Goal: Task Accomplishment & Management: Use online tool/utility

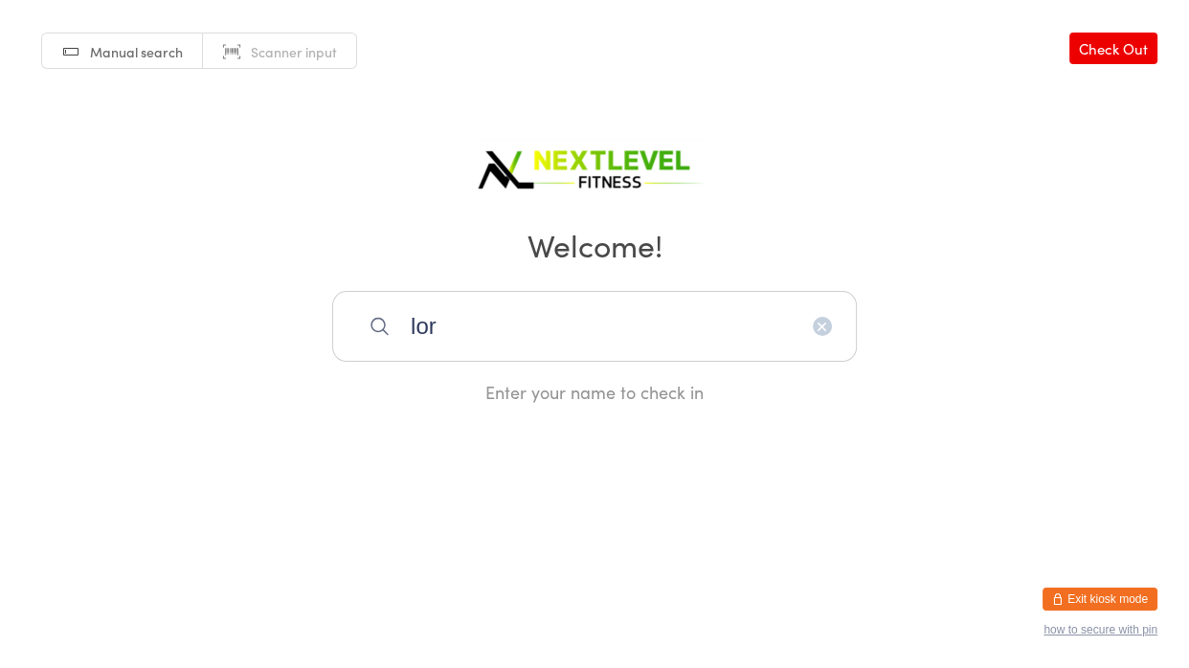
type input "lorr"
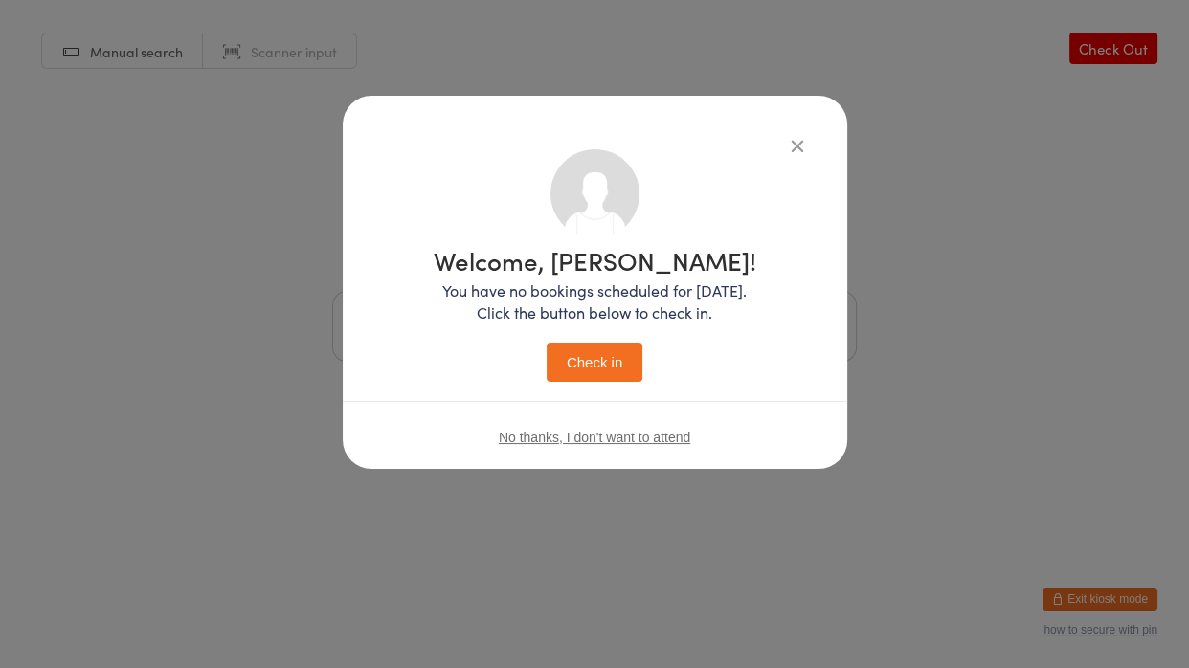
click at [547, 343] on button "Check in" at bounding box center [595, 362] width 96 height 39
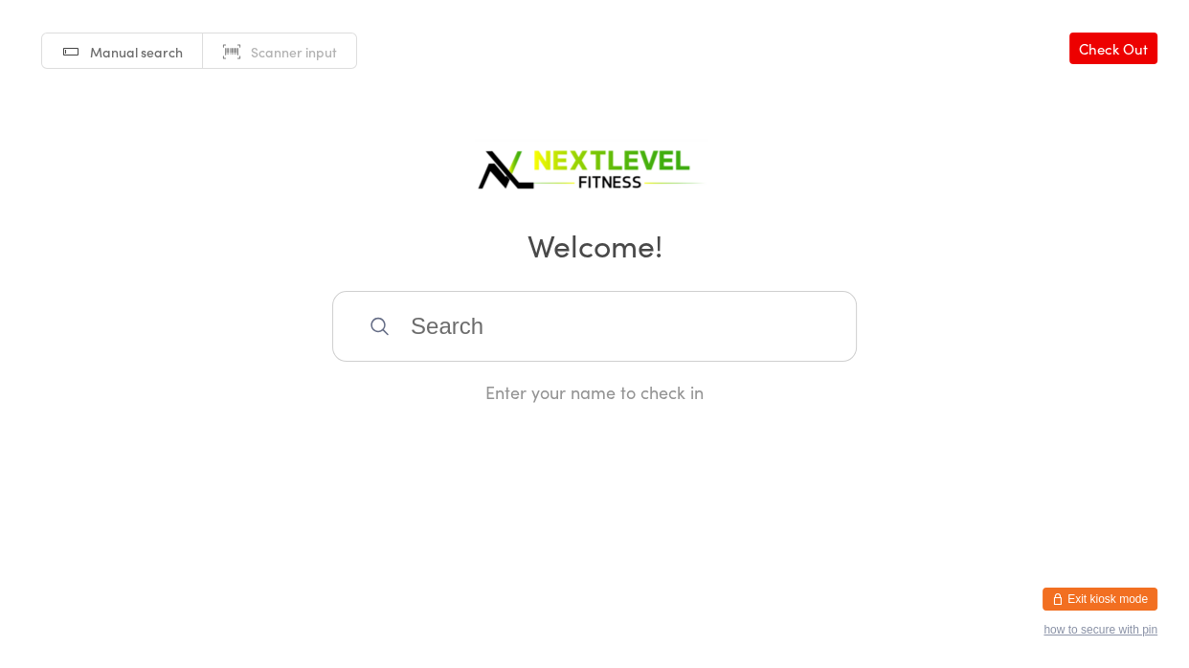
click at [415, 324] on input "search" at bounding box center [594, 326] width 525 height 71
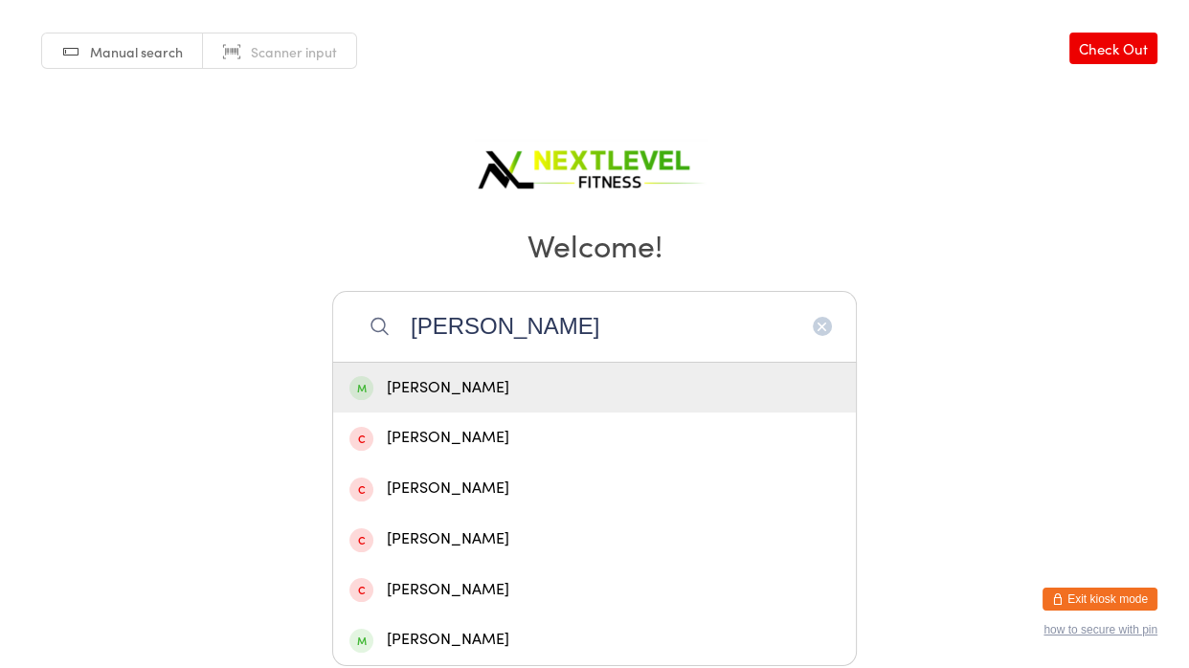
type input "[PERSON_NAME]"
click at [416, 377] on div "[PERSON_NAME]" at bounding box center [595, 388] width 490 height 26
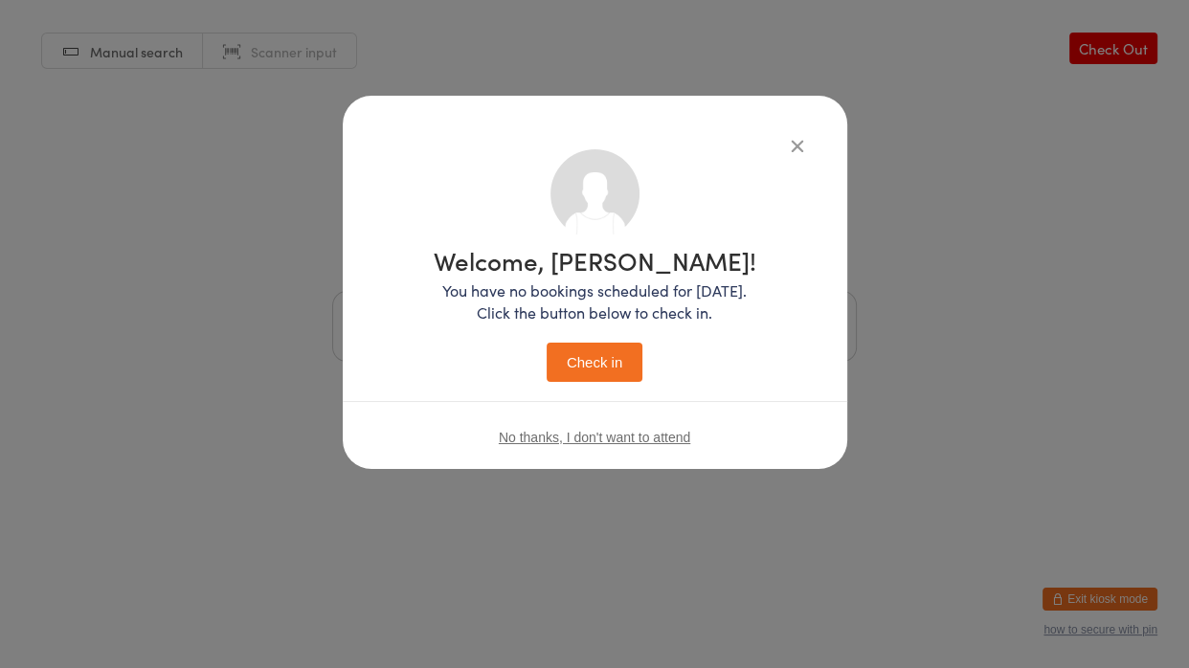
click at [610, 365] on button "Check in" at bounding box center [595, 362] width 96 height 39
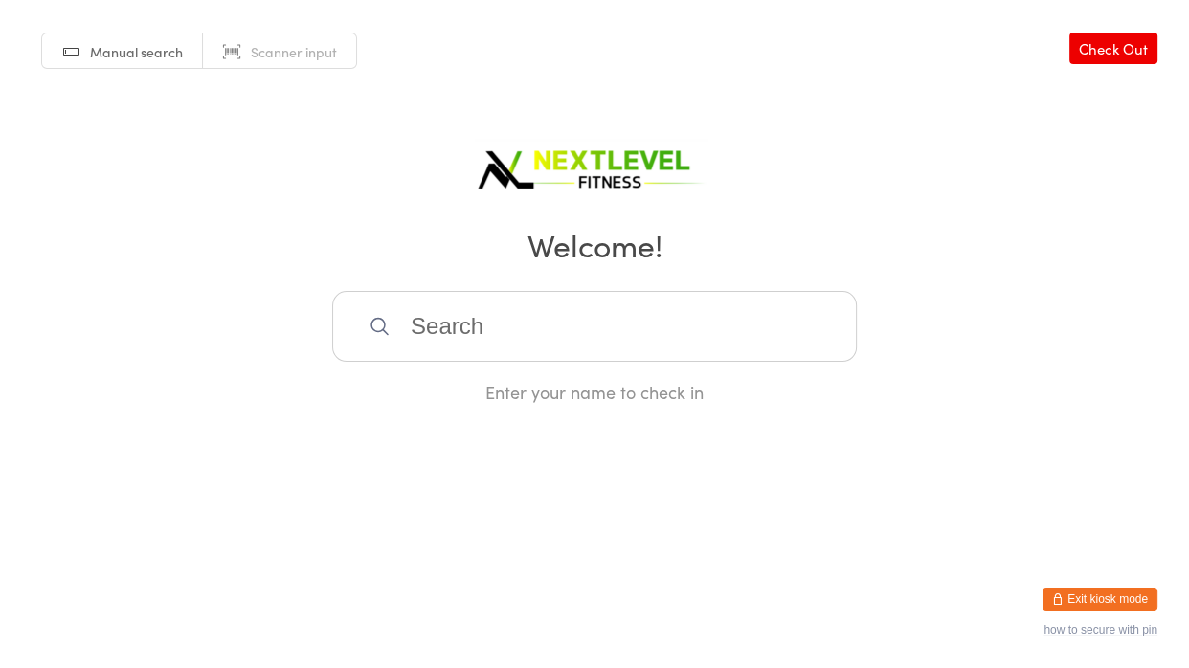
click at [516, 337] on input "search" at bounding box center [594, 326] width 525 height 71
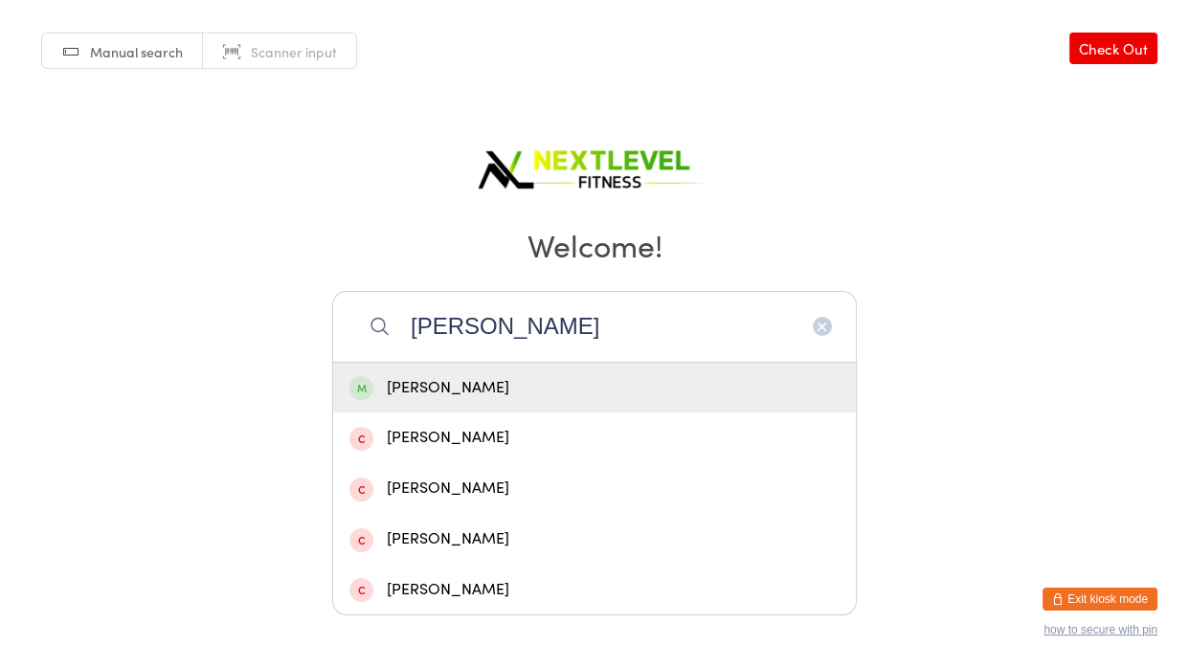
type input "[PERSON_NAME]"
click at [437, 392] on div "[PERSON_NAME]" at bounding box center [595, 388] width 490 height 26
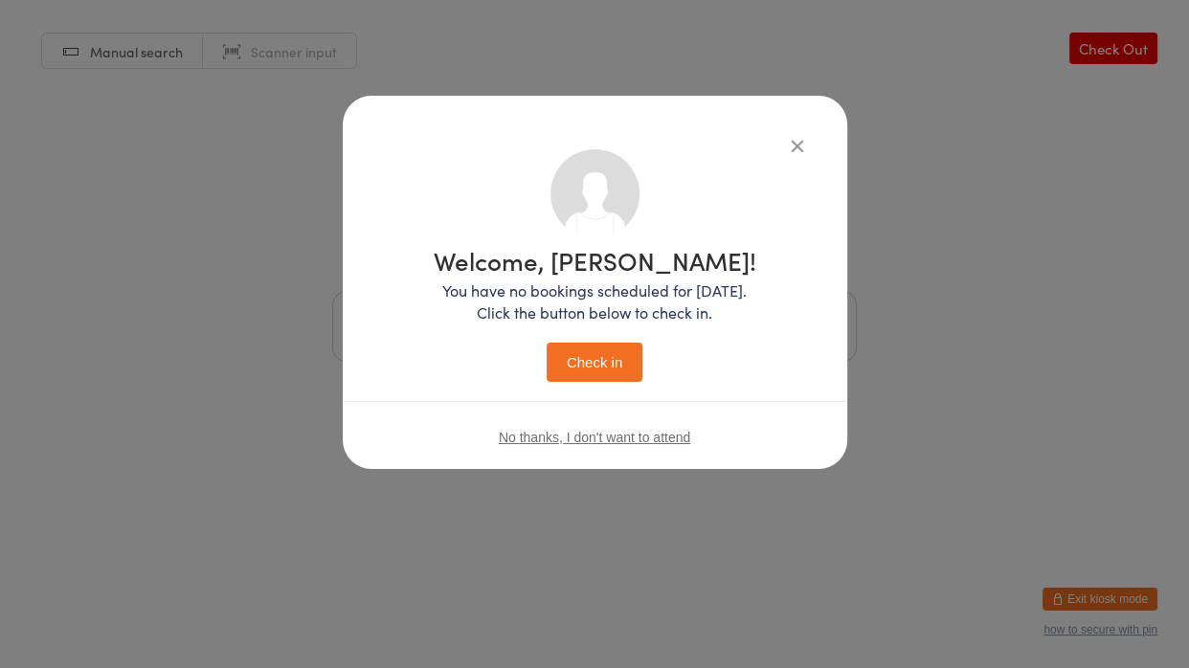
click at [606, 379] on button "Check in" at bounding box center [595, 362] width 96 height 39
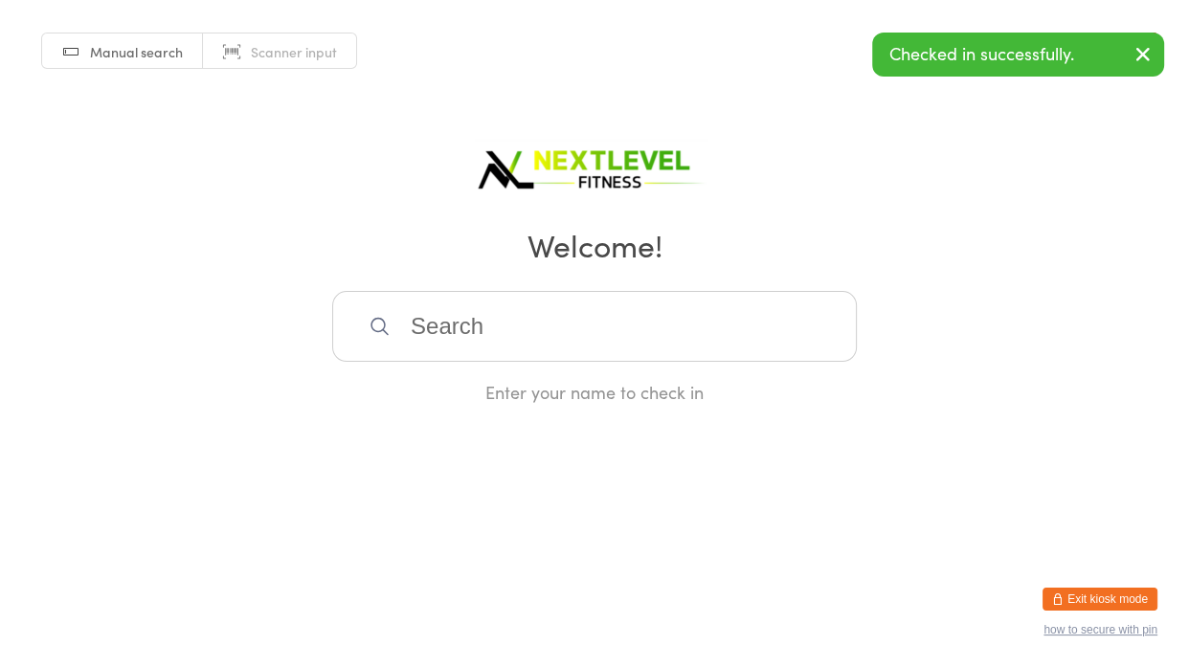
click at [428, 319] on input "search" at bounding box center [594, 326] width 525 height 71
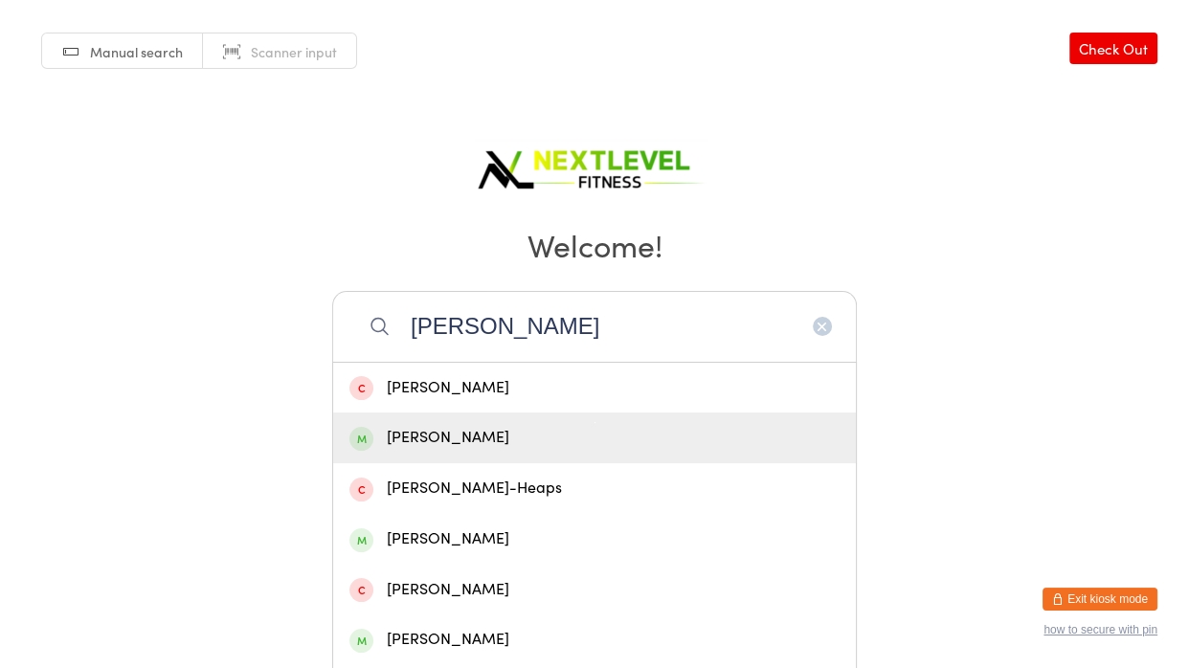
type input "[PERSON_NAME]"
click at [406, 434] on div "[PERSON_NAME]" at bounding box center [595, 438] width 490 height 26
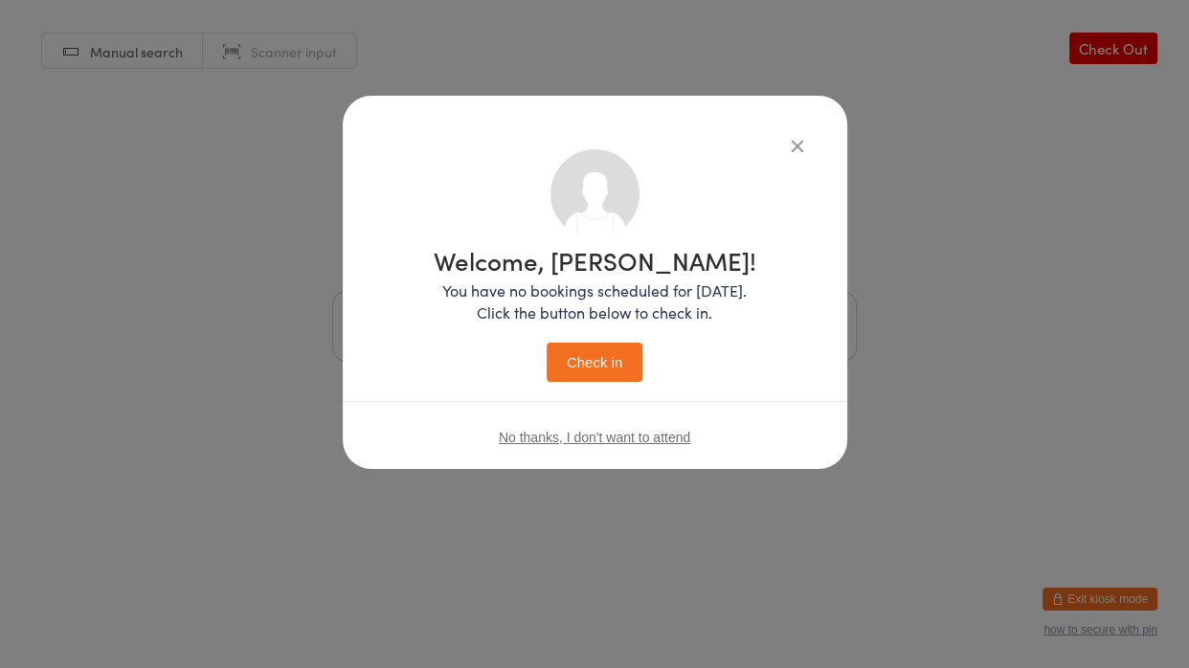
click at [633, 354] on button "Check in" at bounding box center [595, 362] width 96 height 39
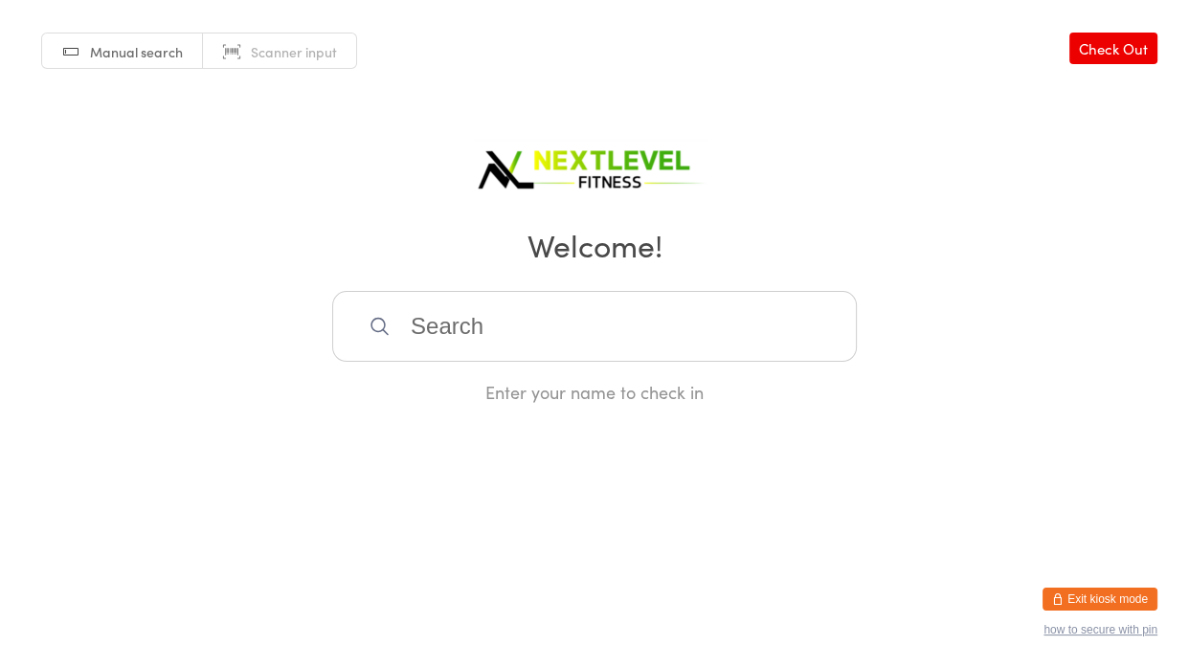
click at [634, 341] on input "search" at bounding box center [594, 326] width 525 height 71
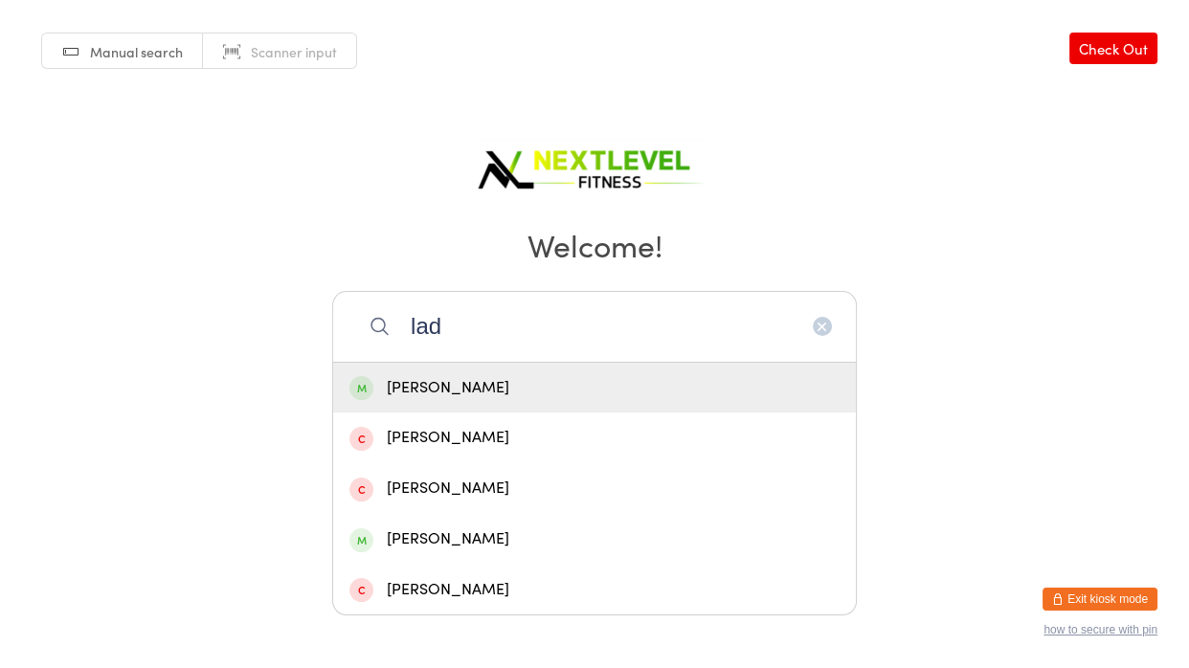
type input "lad"
click at [497, 390] on div "[PERSON_NAME]" at bounding box center [595, 388] width 490 height 26
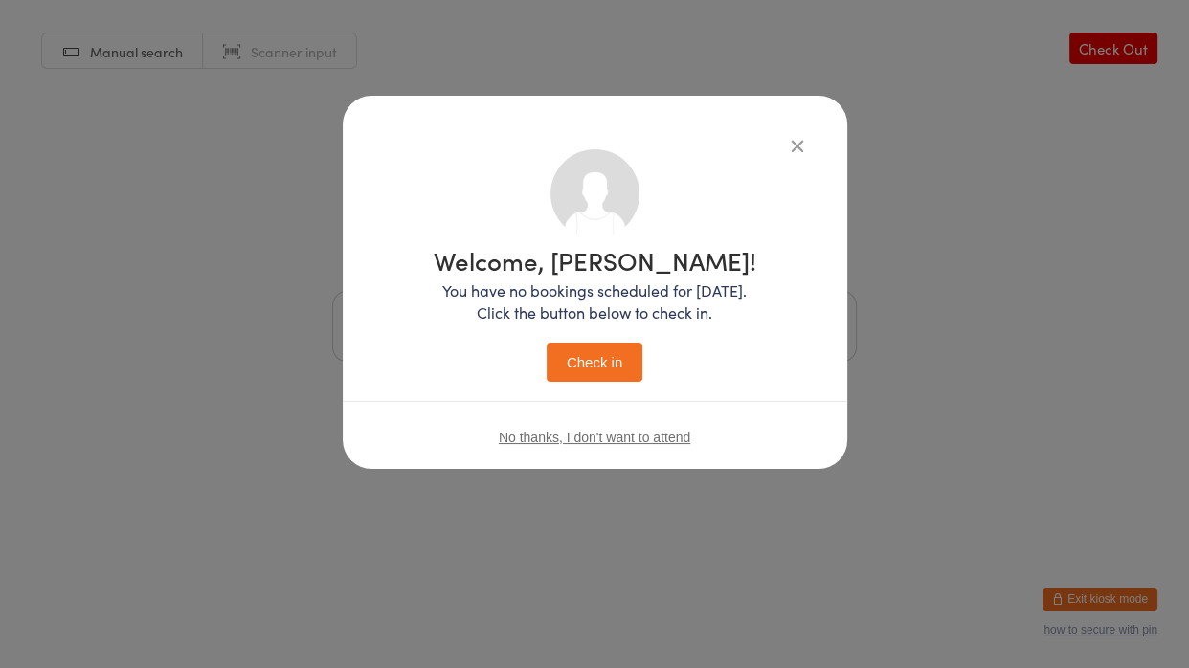
click at [569, 371] on button "Check in" at bounding box center [595, 362] width 96 height 39
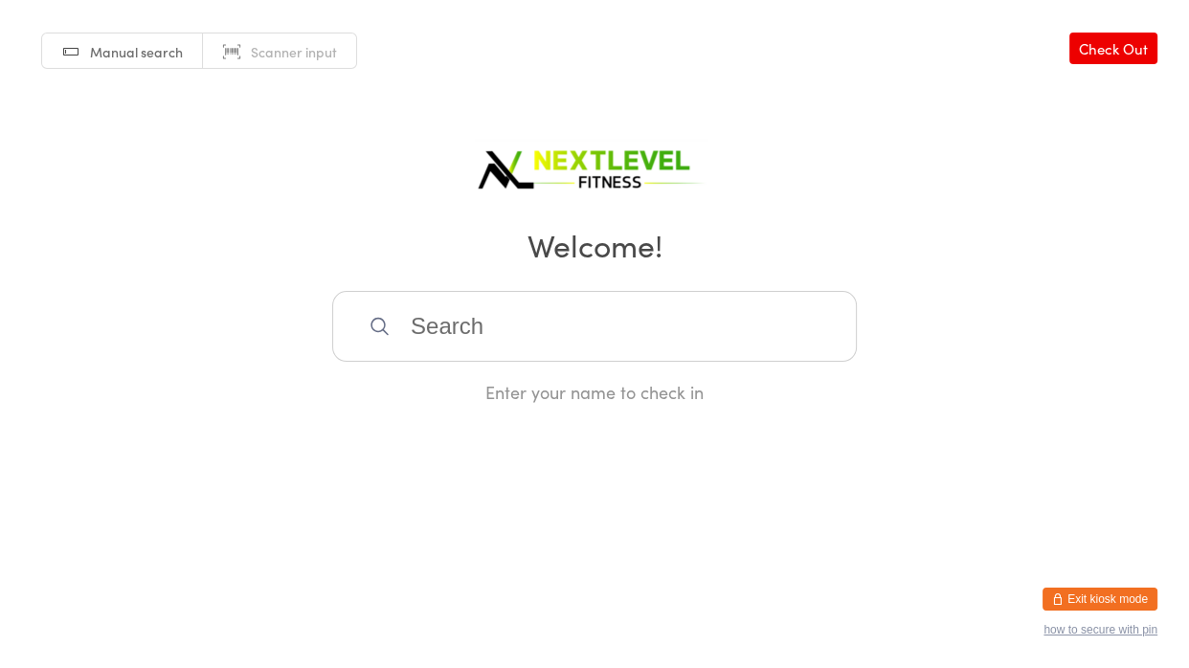
click at [458, 335] on input "search" at bounding box center [594, 326] width 525 height 71
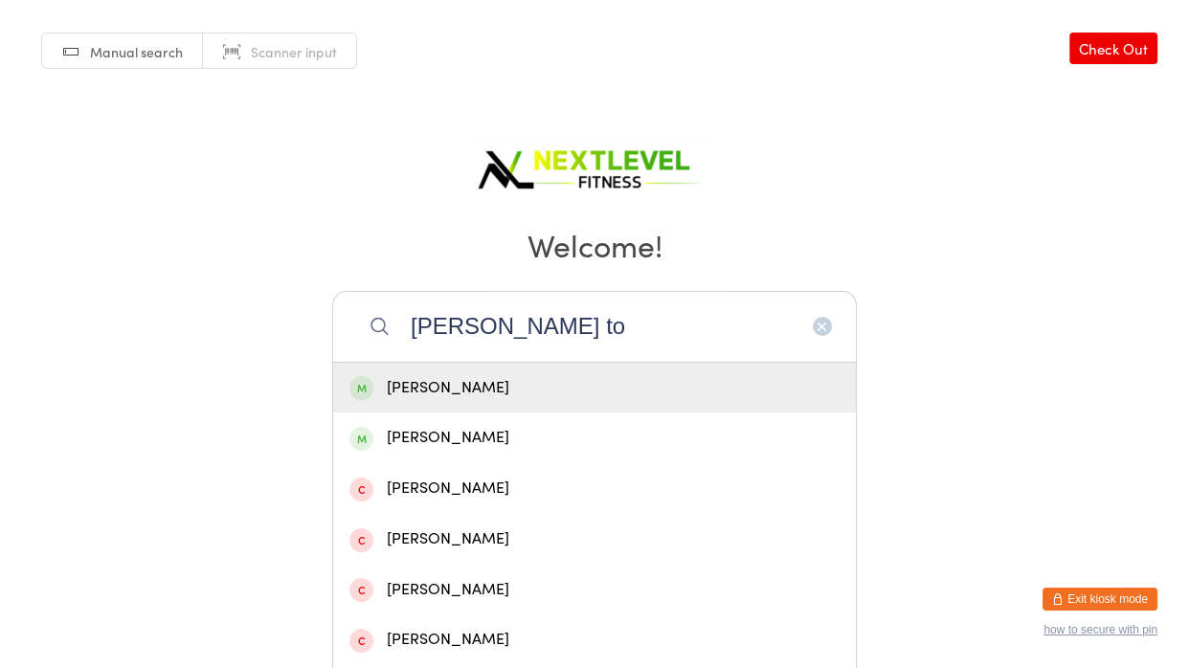
type input "[PERSON_NAME] to"
click at [455, 396] on div "[PERSON_NAME]" at bounding box center [595, 388] width 490 height 26
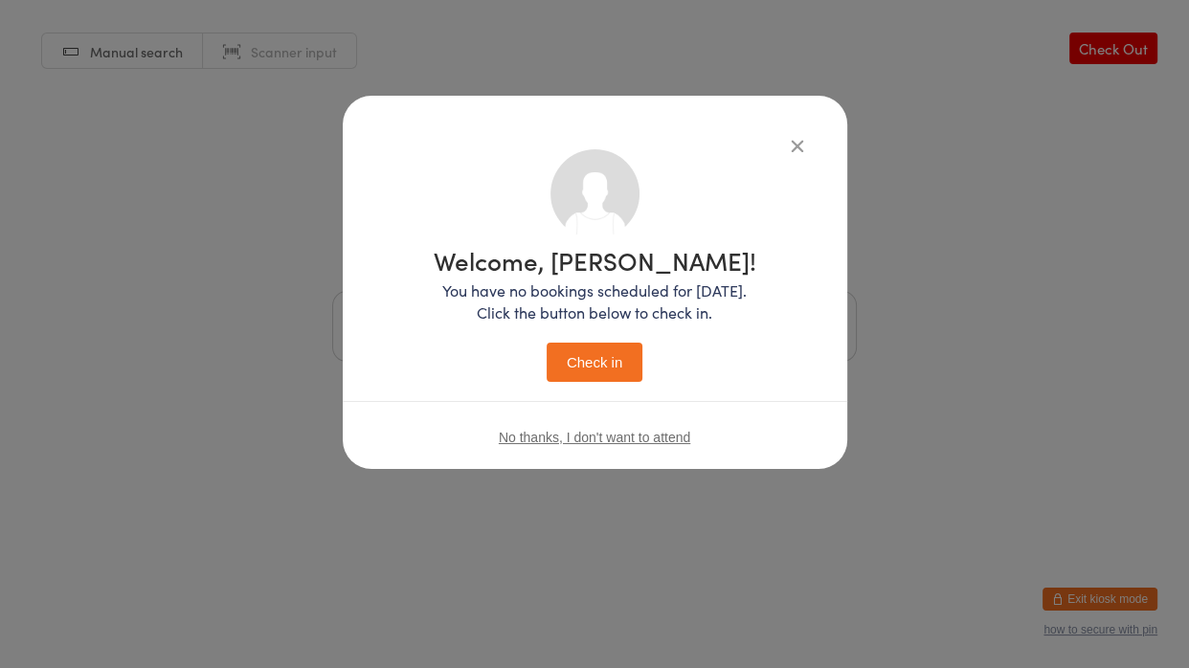
click at [610, 373] on button "Check in" at bounding box center [595, 362] width 96 height 39
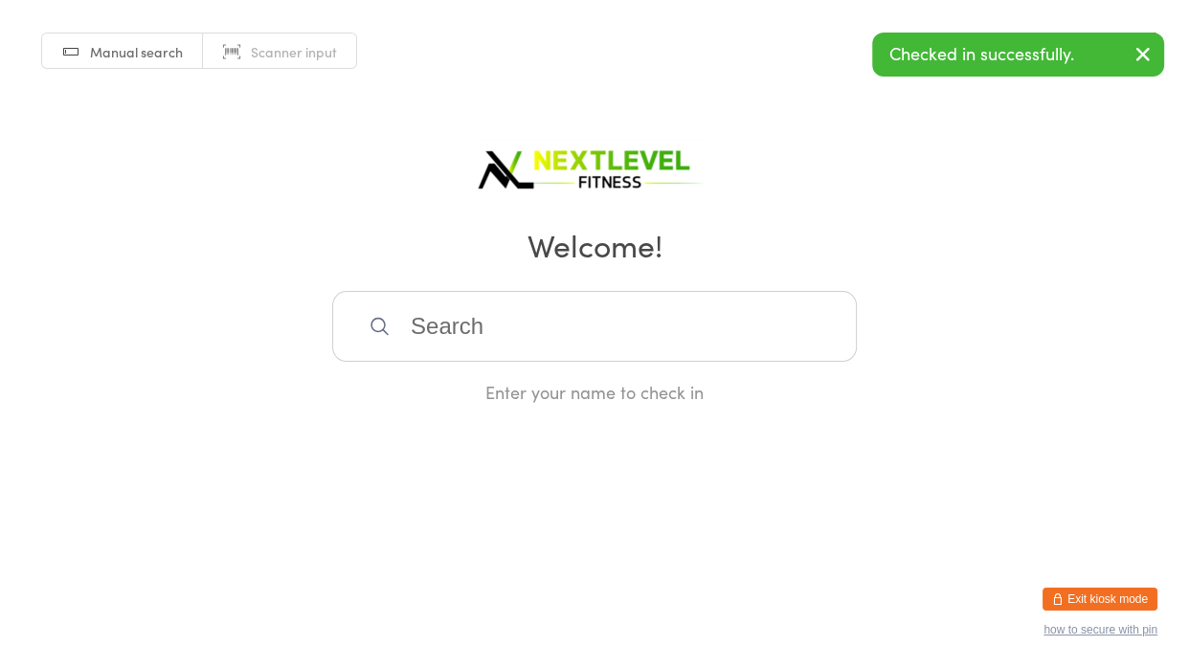
click at [574, 342] on input "search" at bounding box center [594, 326] width 525 height 71
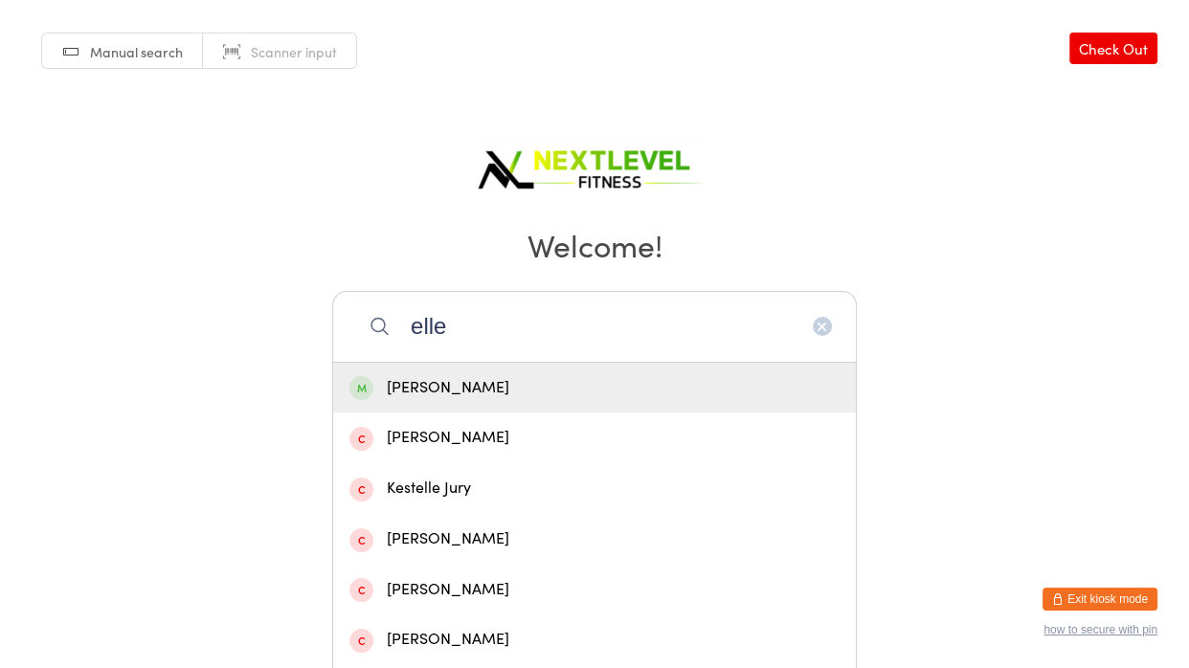
type input "elle"
click at [372, 381] on div "[PERSON_NAME]" at bounding box center [595, 388] width 490 height 26
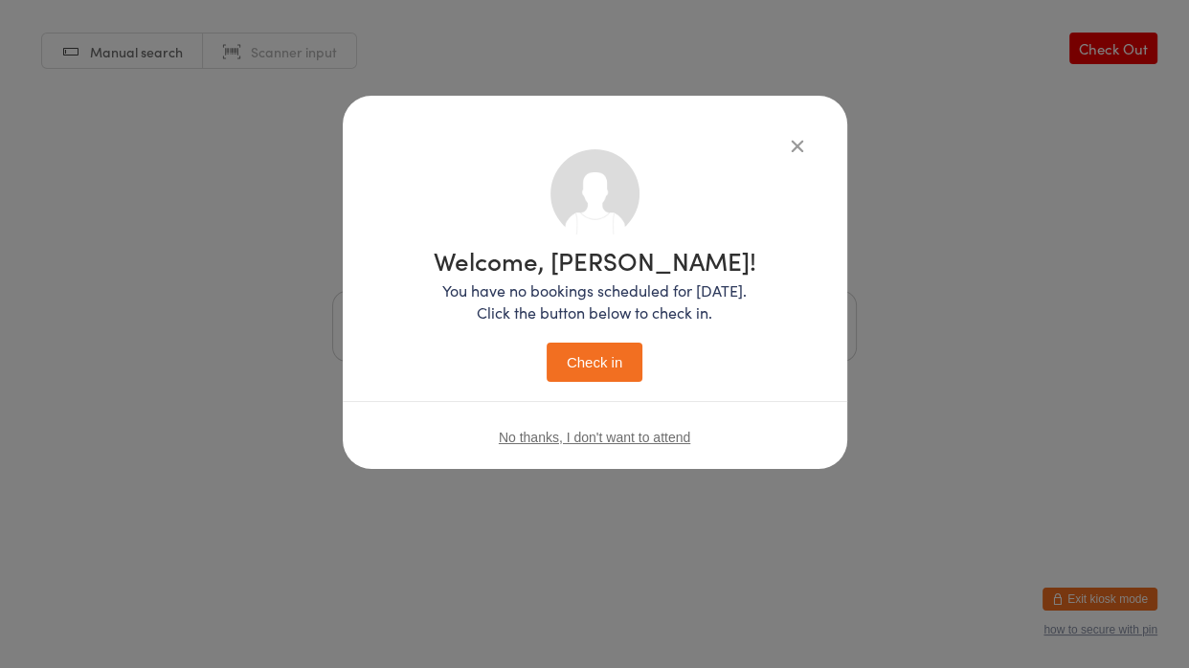
click at [609, 375] on button "Check in" at bounding box center [595, 362] width 96 height 39
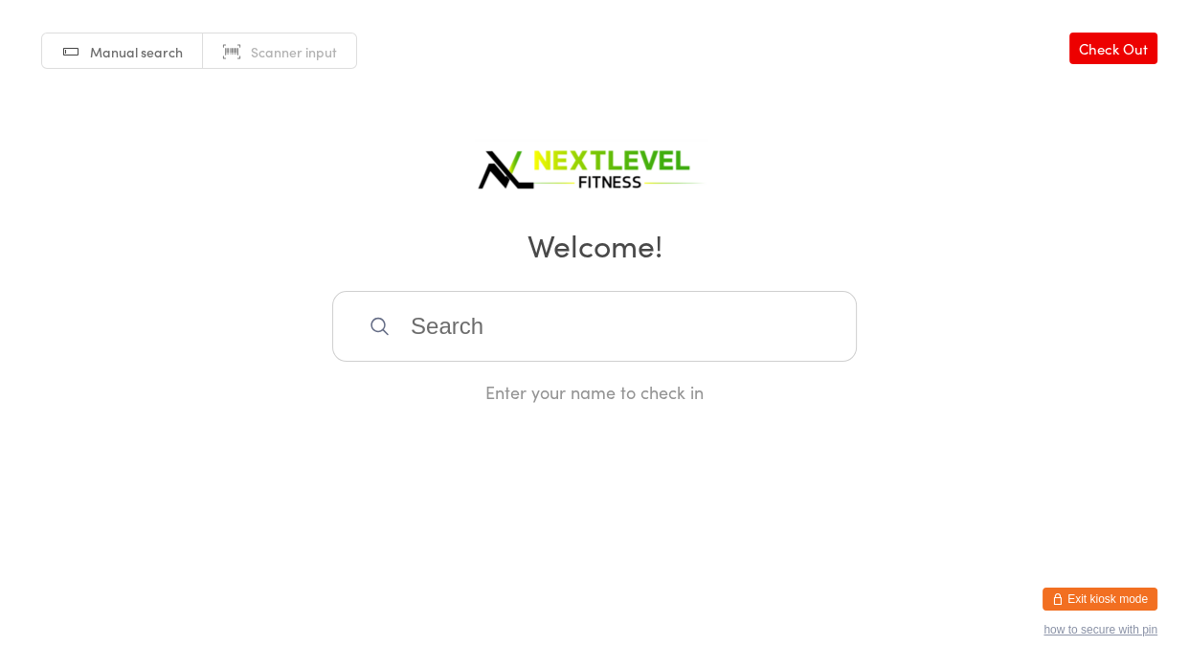
click at [515, 324] on input "search" at bounding box center [594, 326] width 525 height 71
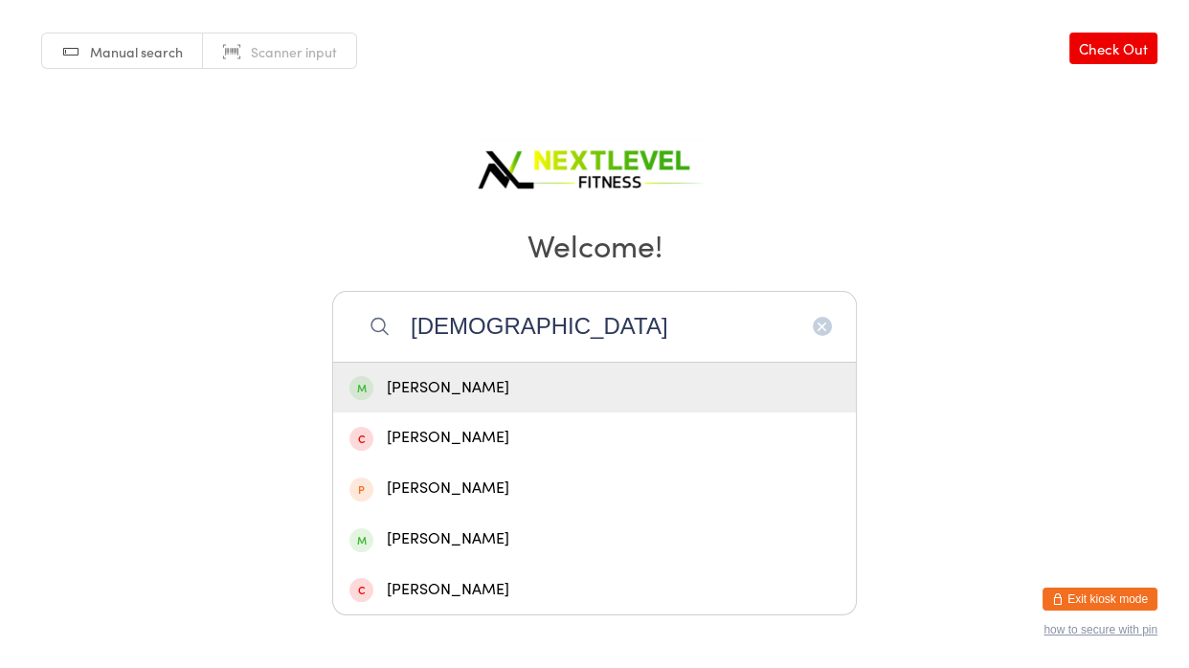
type input "[DEMOGRAPHIC_DATA]"
click at [422, 396] on div "[PERSON_NAME]" at bounding box center [595, 388] width 490 height 26
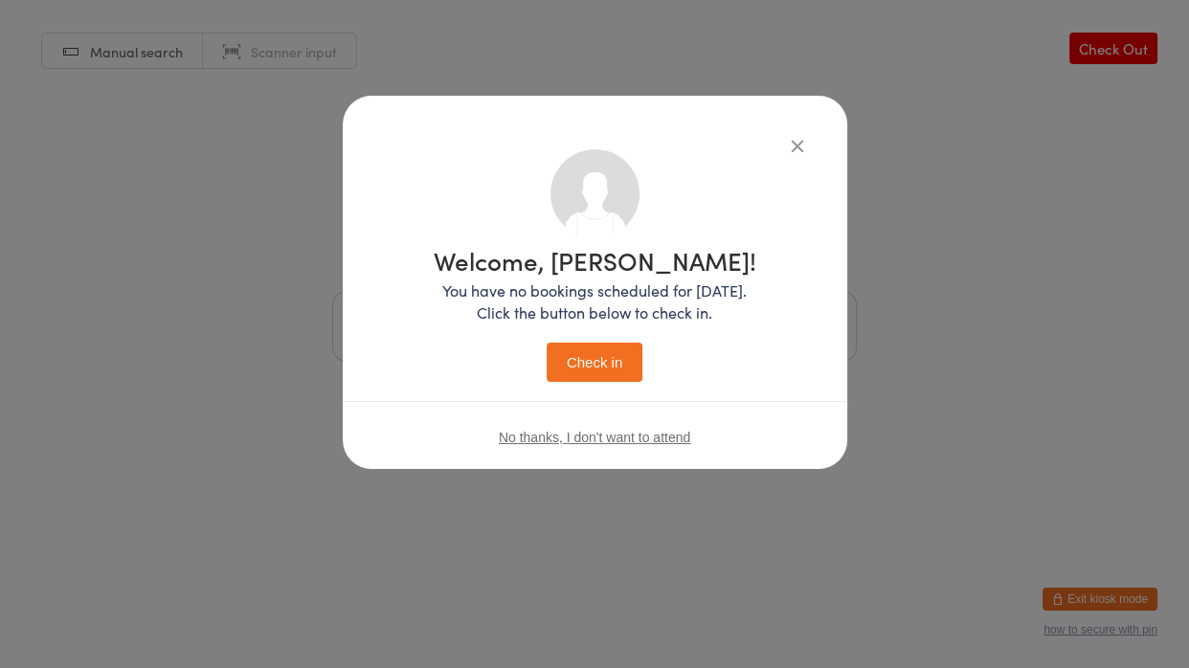
click at [631, 359] on button "Check in" at bounding box center [595, 362] width 96 height 39
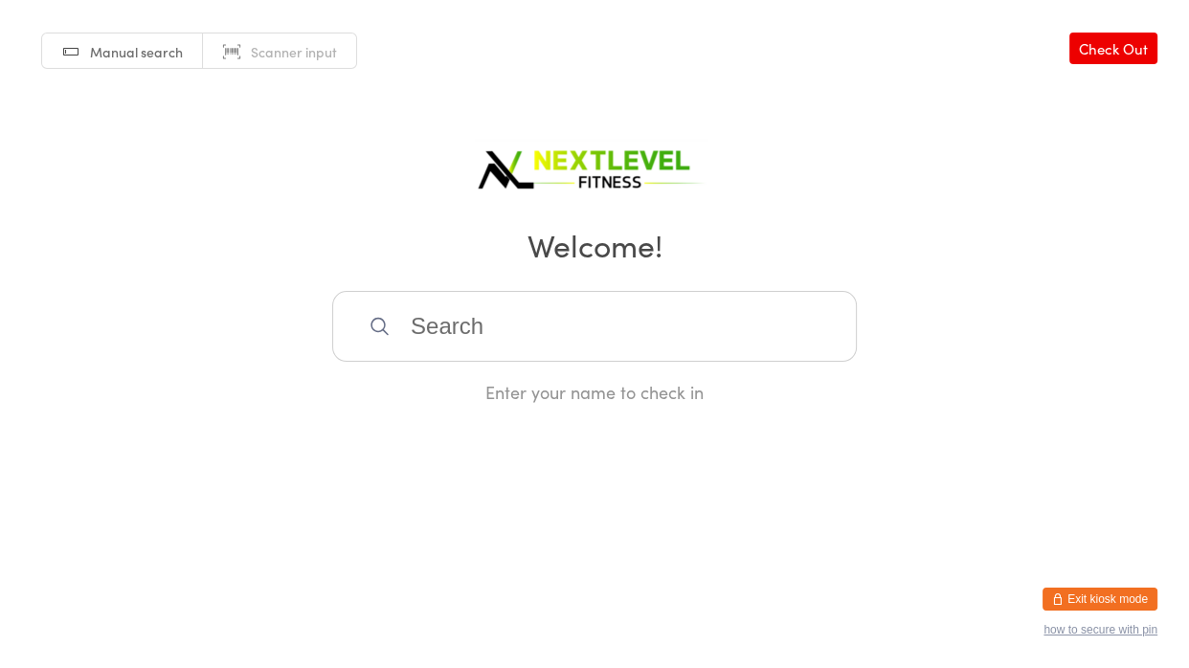
click at [609, 310] on input "search" at bounding box center [594, 326] width 525 height 71
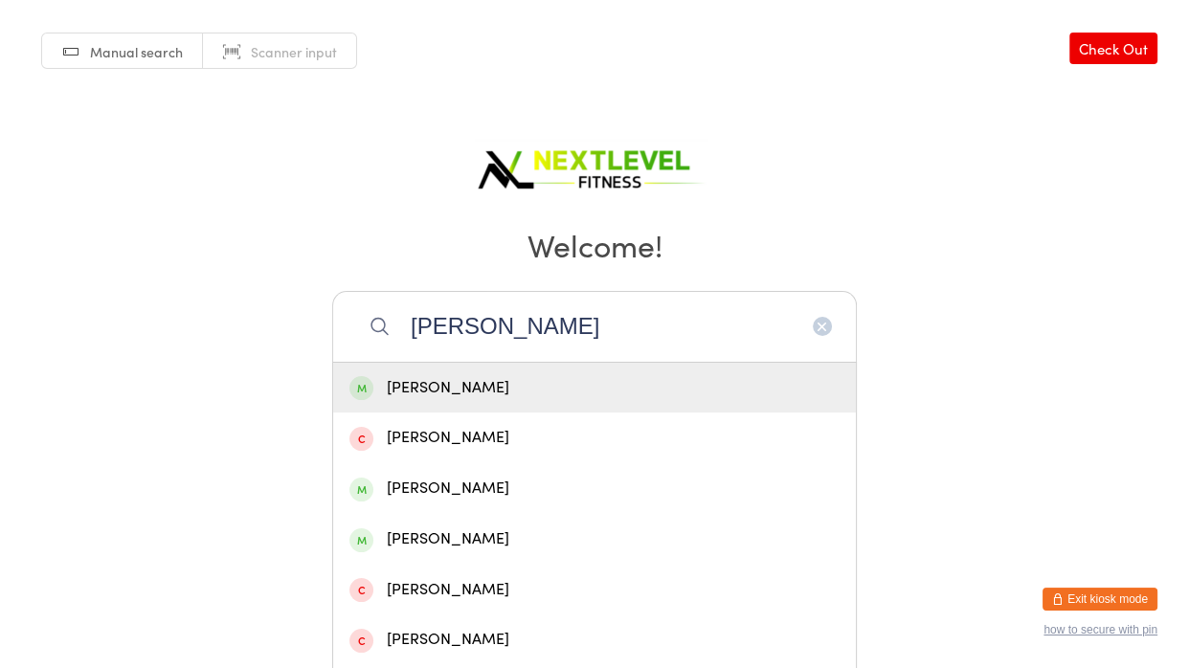
type input "[PERSON_NAME]"
click at [455, 388] on div "[PERSON_NAME]" at bounding box center [595, 388] width 490 height 26
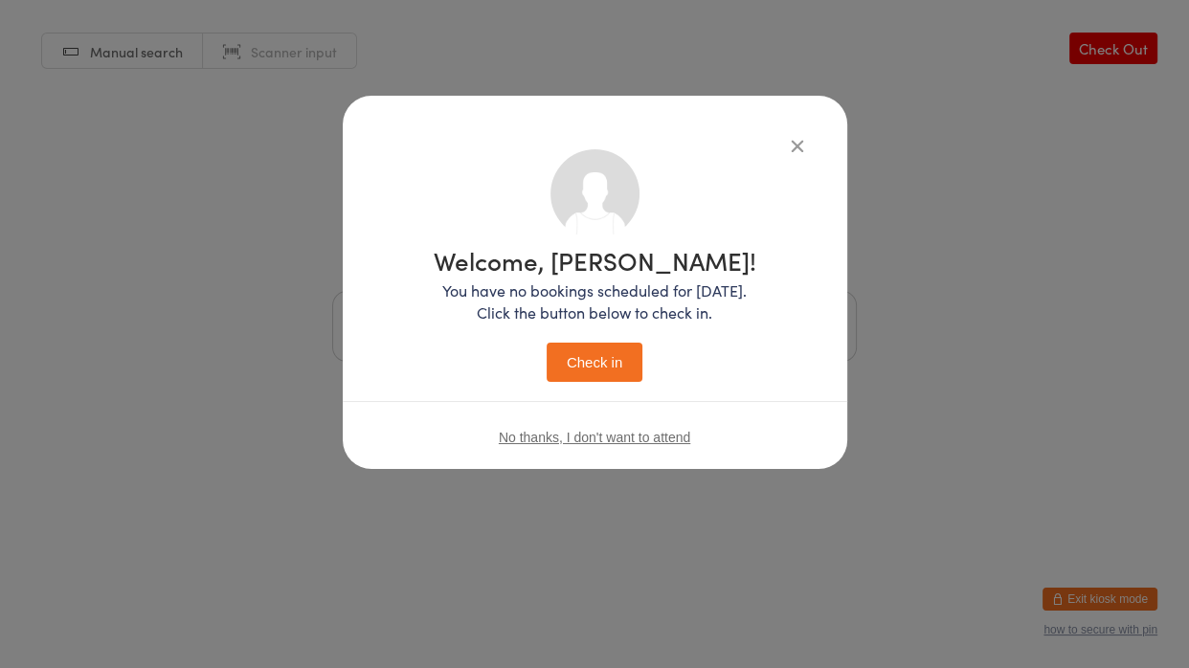
click at [571, 360] on button "Check in" at bounding box center [595, 362] width 96 height 39
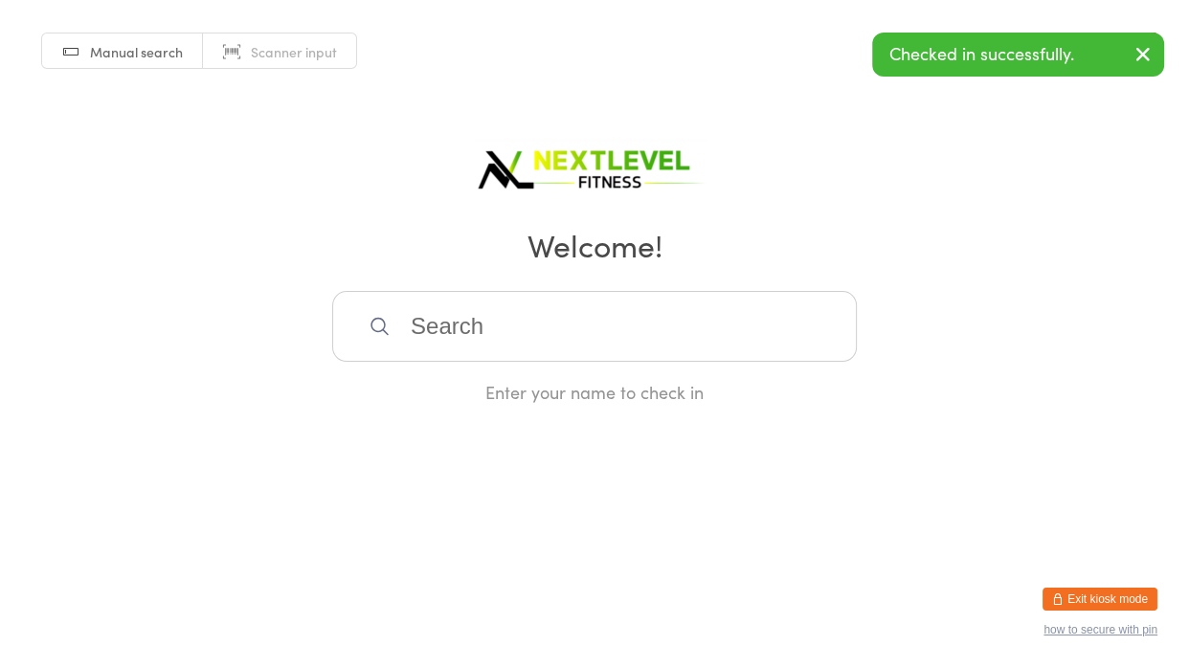
click at [545, 348] on input "search" at bounding box center [594, 326] width 525 height 71
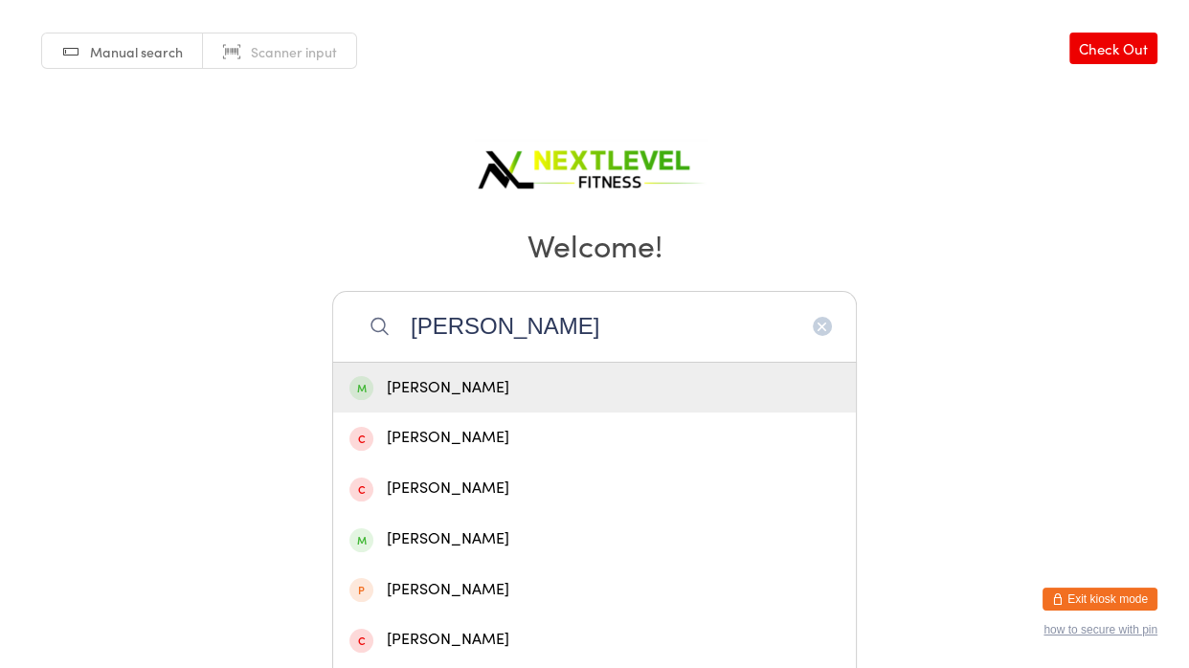
type input "[PERSON_NAME]"
click at [404, 396] on div "[PERSON_NAME]" at bounding box center [595, 388] width 490 height 26
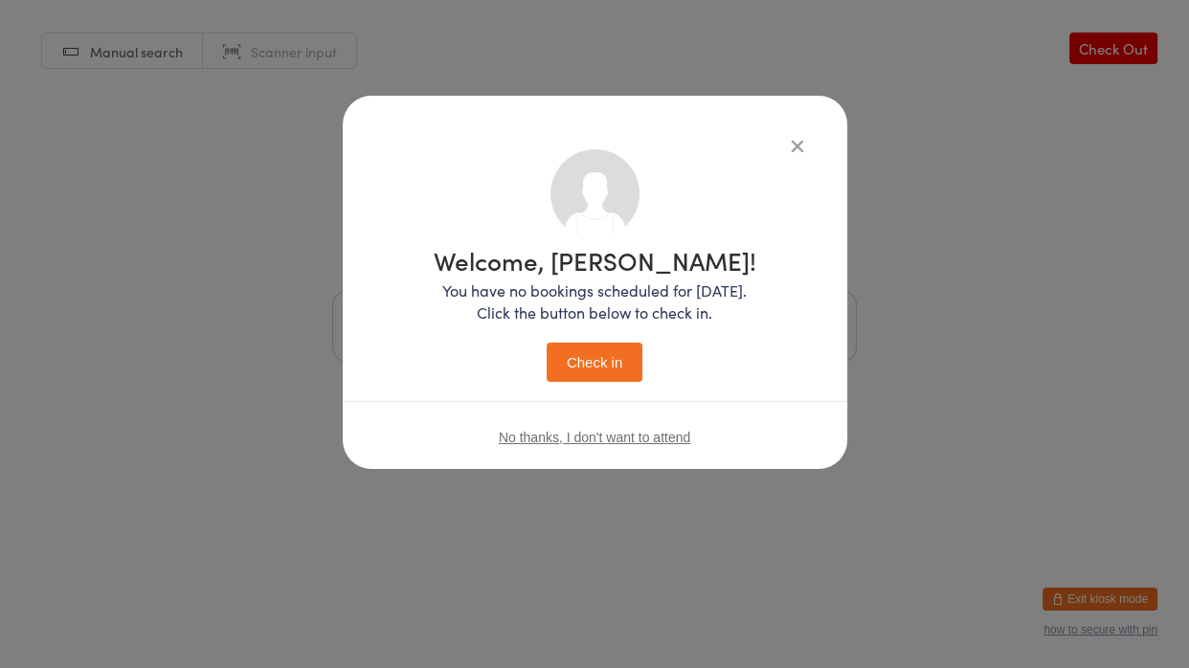
click at [585, 377] on button "Check in" at bounding box center [595, 362] width 96 height 39
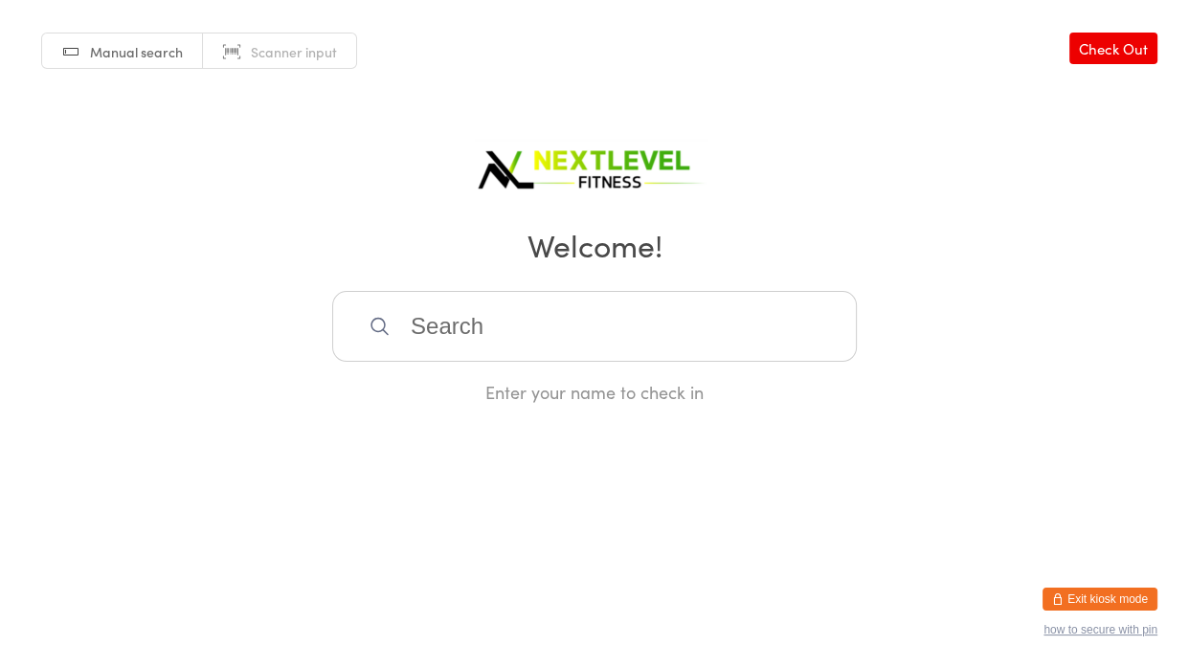
click at [417, 326] on input "search" at bounding box center [594, 326] width 525 height 71
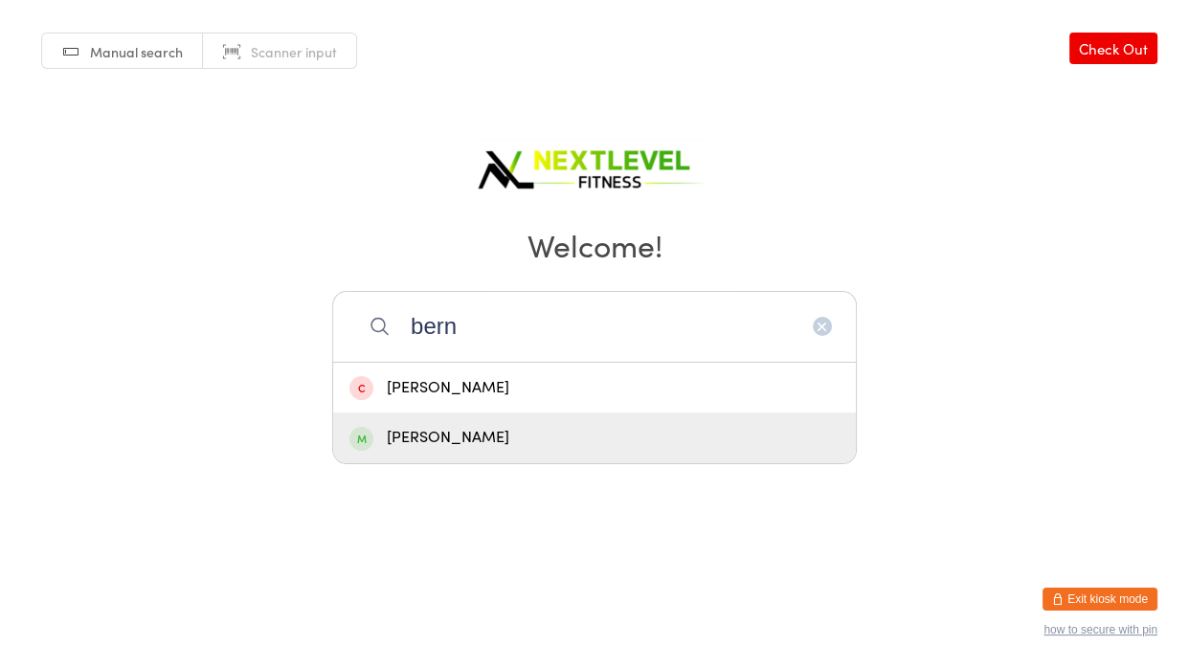
type input "bern"
click at [414, 443] on div "[PERSON_NAME]" at bounding box center [595, 438] width 490 height 26
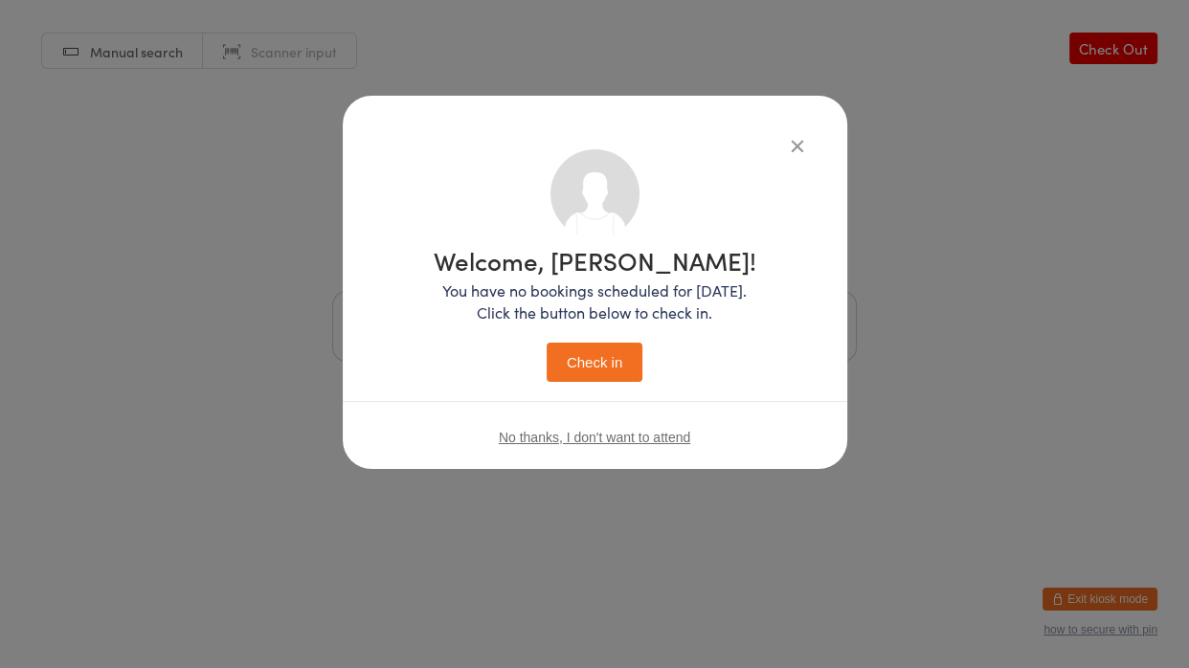
click at [568, 352] on button "Check in" at bounding box center [595, 362] width 96 height 39
